Goal: Task Accomplishment & Management: Use online tool/utility

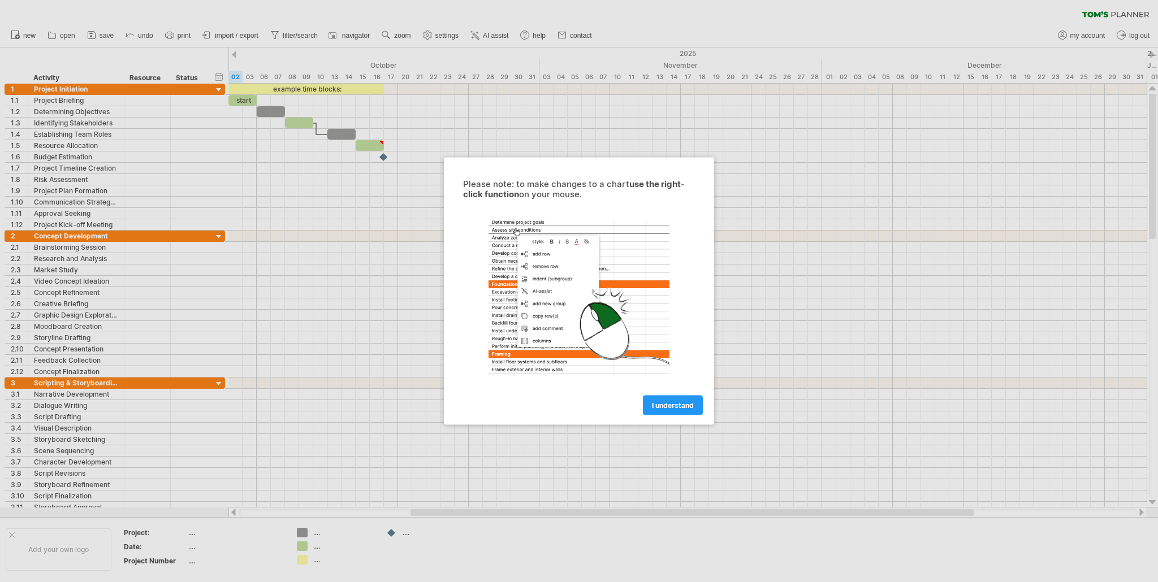
click at [668, 405] on span "I understand" at bounding box center [673, 405] width 42 height 8
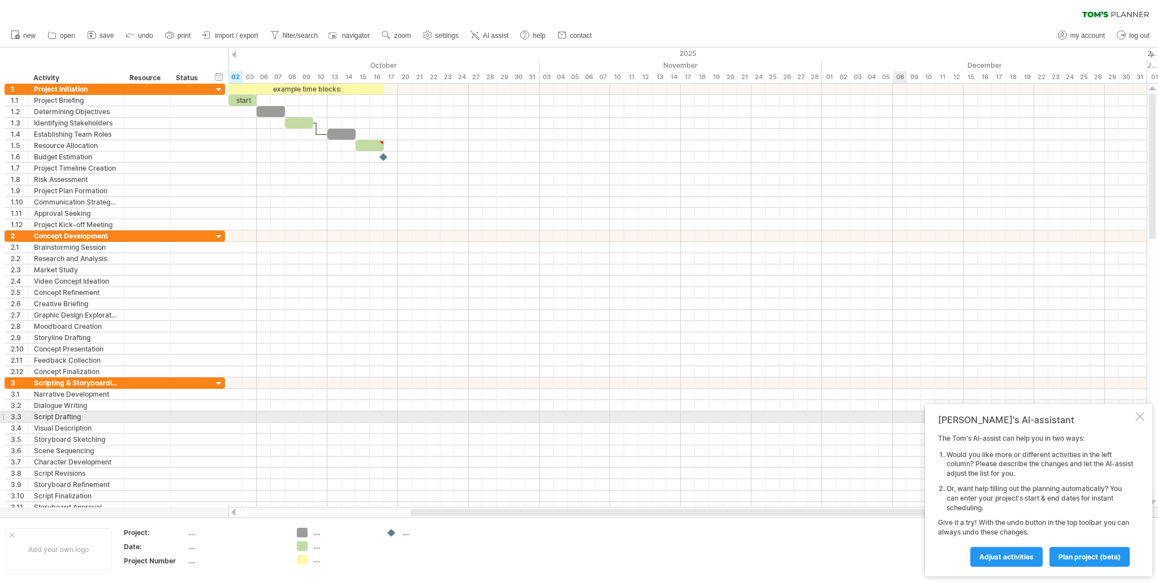
click at [1137, 414] on div at bounding box center [1139, 416] width 9 height 9
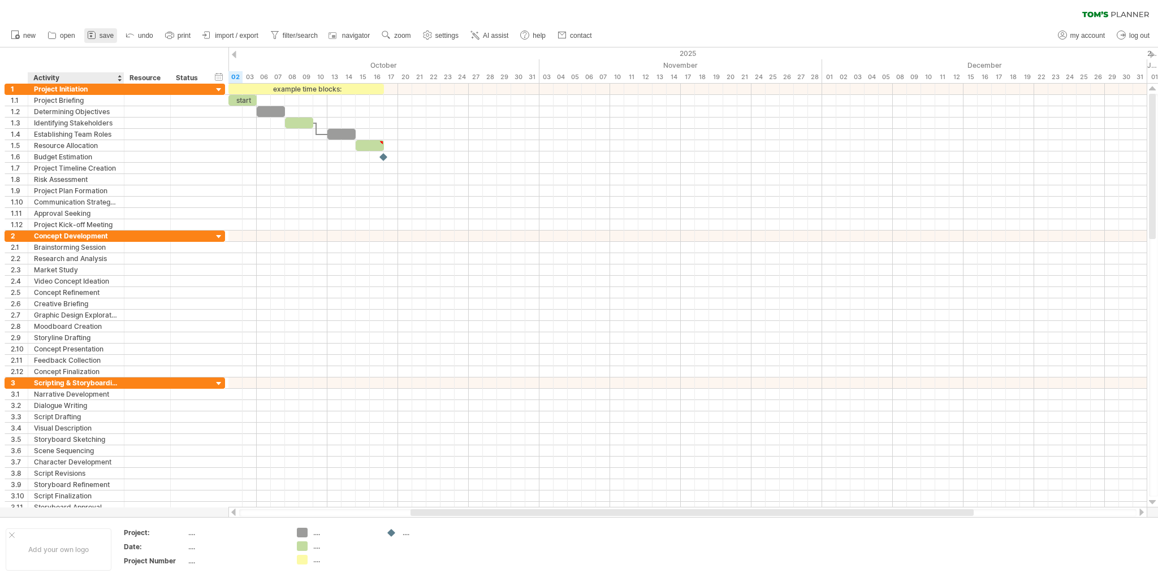
click at [103, 42] on link "save" at bounding box center [100, 35] width 33 height 15
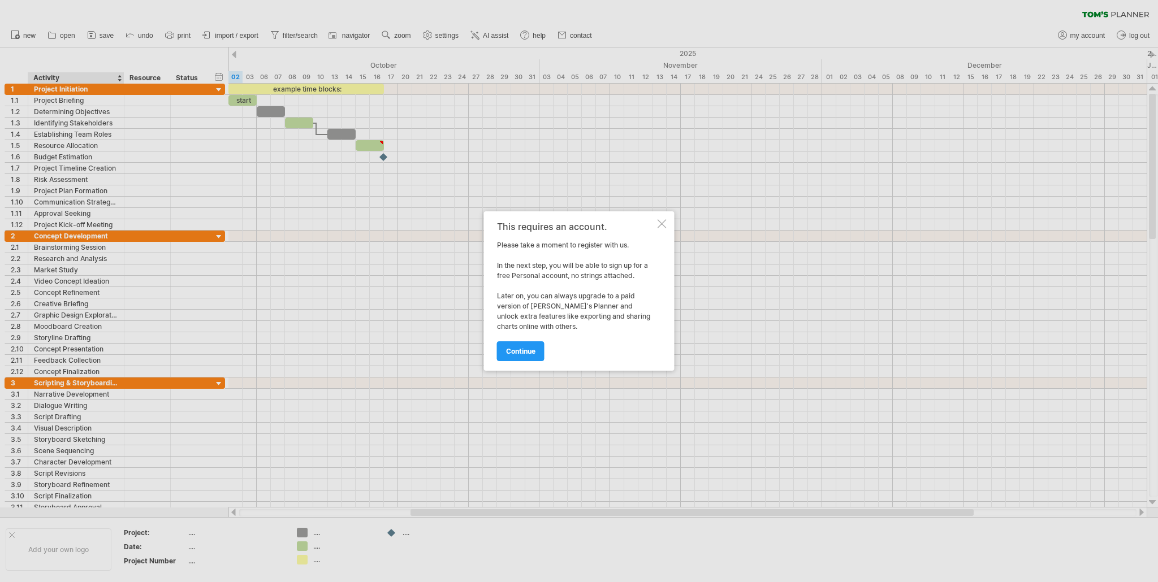
drag, startPoint x: 659, startPoint y: 231, endPoint x: 661, endPoint y: 226, distance: 6.3
click at [659, 231] on div "This requires an account. Please take a moment to register with us. In the next…" at bounding box center [579, 290] width 191 height 159
click at [661, 226] on div at bounding box center [661, 223] width 9 height 9
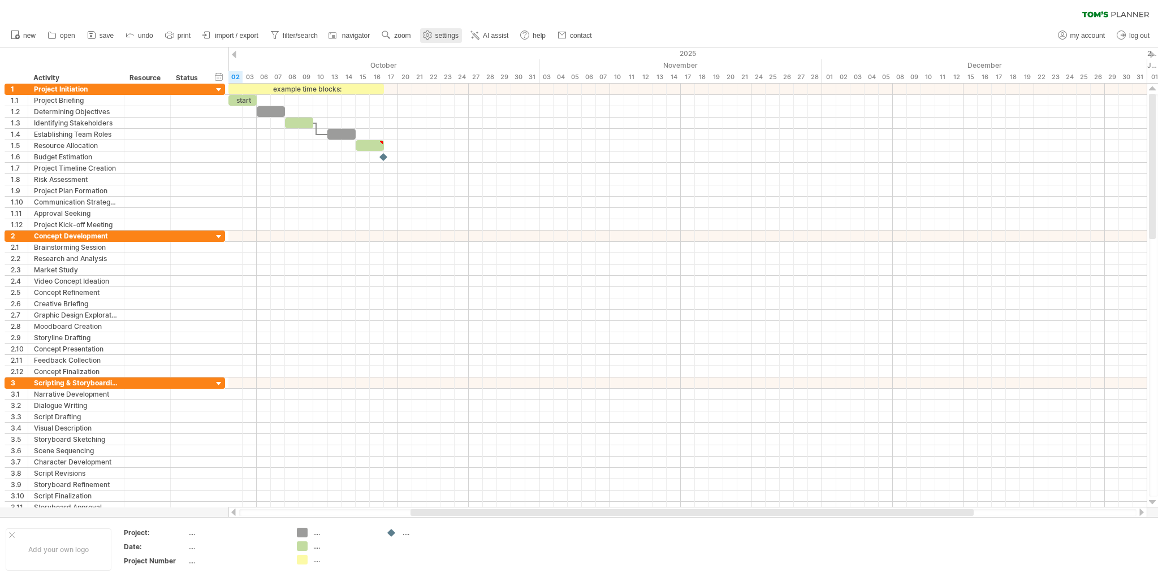
click at [434, 36] on link "settings" at bounding box center [441, 35] width 42 height 15
select select "*"
select select "**"
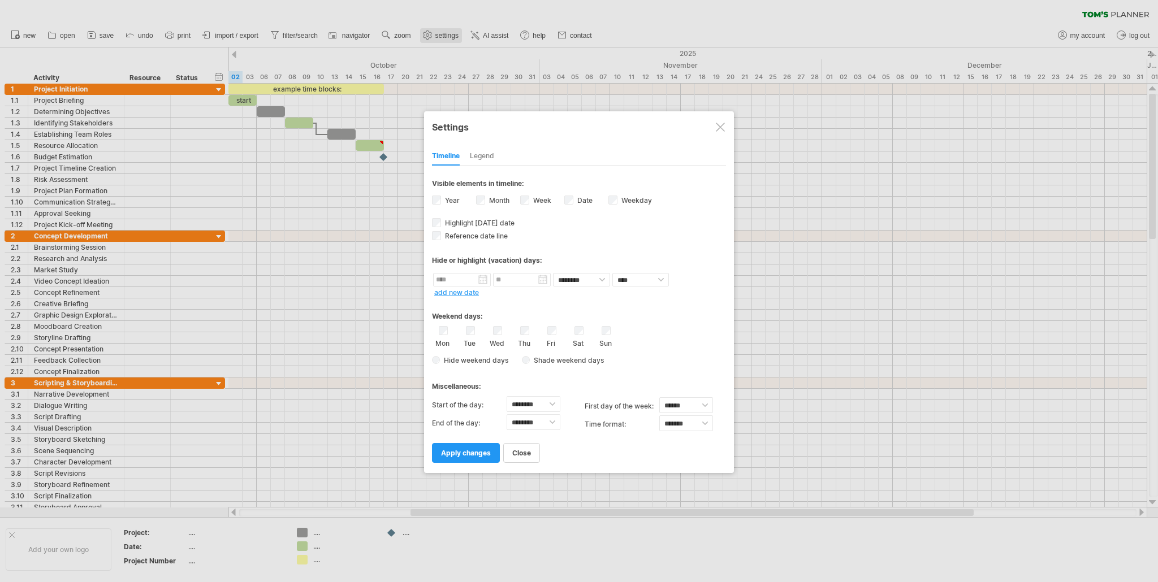
click at [434, 36] on div at bounding box center [579, 291] width 1158 height 582
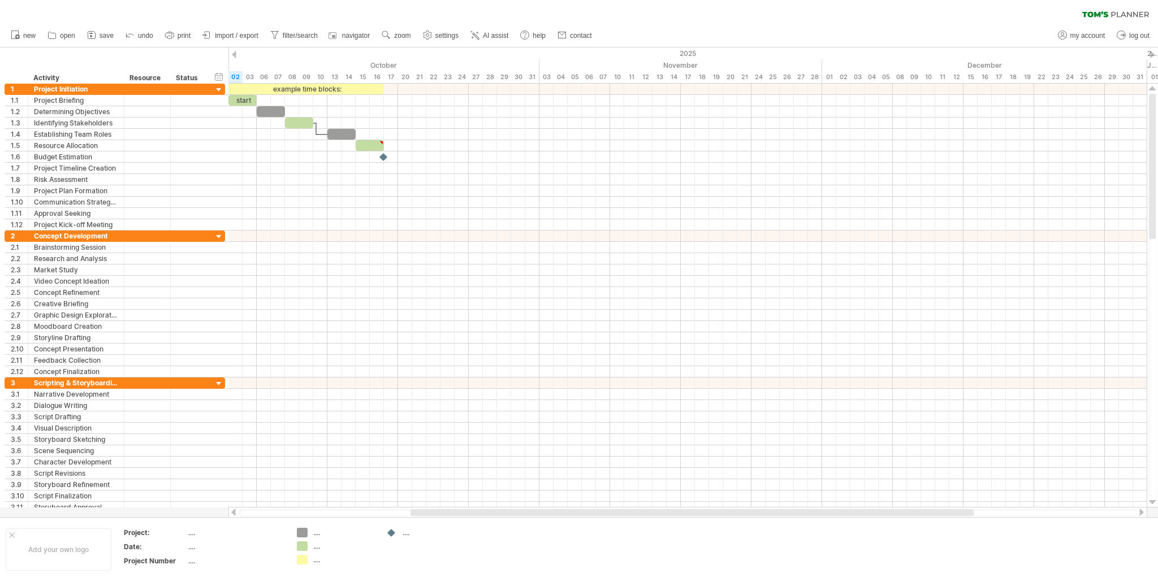
click at [228, 38] on span "import / export" at bounding box center [237, 36] width 44 height 8
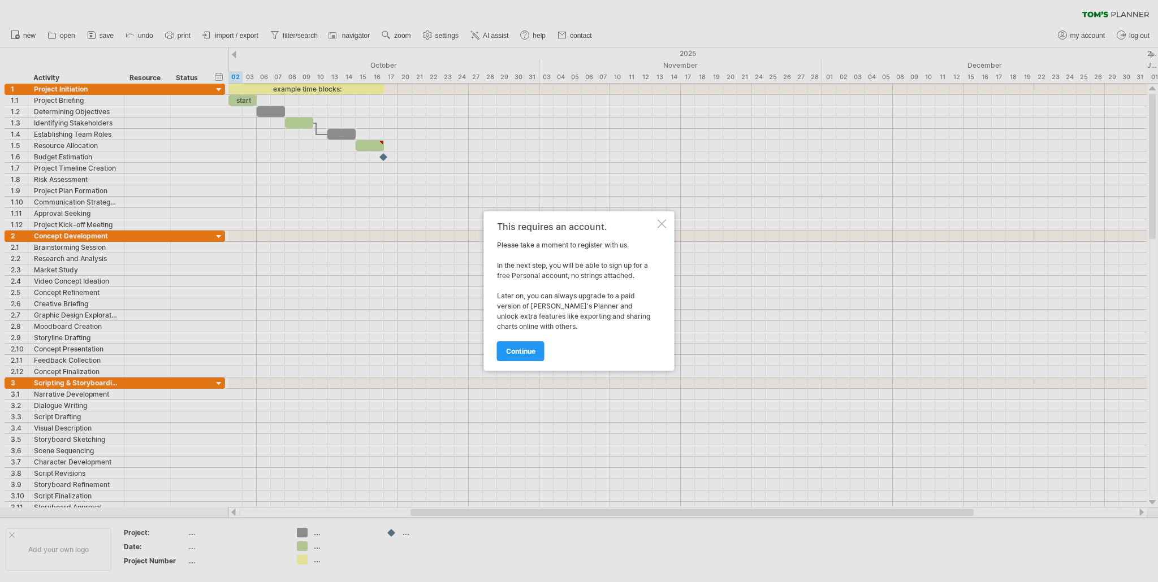
click at [672, 225] on div "This requires an account. Please take a moment to register with us. In the next…" at bounding box center [579, 290] width 191 height 159
click at [673, 231] on div "This requires an account. Please take a moment to register with us. In the next…" at bounding box center [579, 290] width 191 height 159
click at [659, 226] on div at bounding box center [661, 223] width 9 height 9
